Goal: Information Seeking & Learning: Learn about a topic

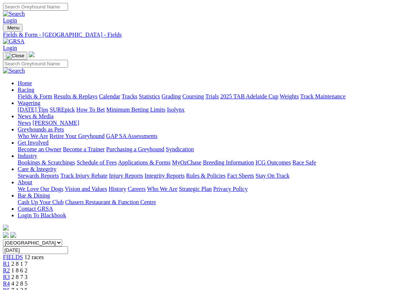
scroll to position [118, 0]
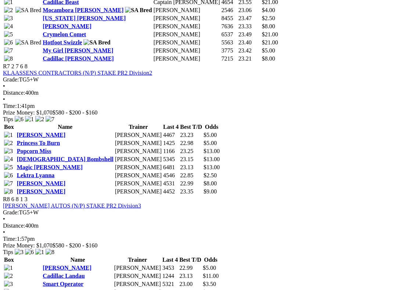
scroll to position [1105, 0]
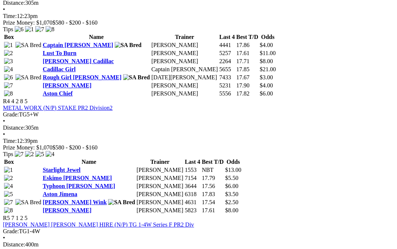
scroll to position [663, 0]
